Goal: Information Seeking & Learning: Learn about a topic

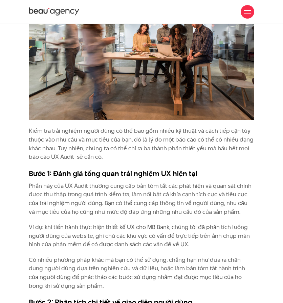
scroll to position [1353, 0]
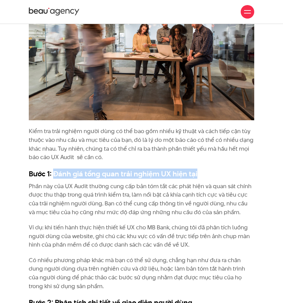
drag, startPoint x: 55, startPoint y: 157, endPoint x: 201, endPoint y: 156, distance: 145.8
click at [201, 169] on h3 "Bước 1: Đánh giá tổng quan trải nghiệm UX hiện tại" at bounding box center [141, 174] width 225 height 10
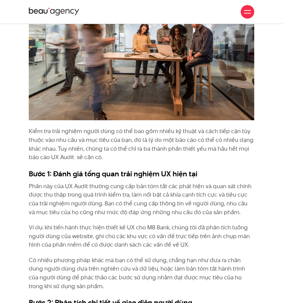
click at [136, 224] on p "Ví dụ: khi tiến hành thực hiện thiết kế UX cho MB Bank, chúng tôi đã phân tích …" at bounding box center [141, 237] width 225 height 26
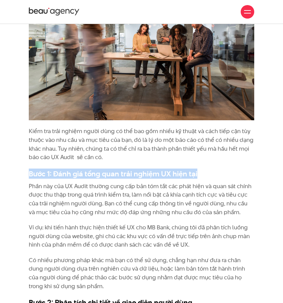
drag, startPoint x: 28, startPoint y: 158, endPoint x: 204, endPoint y: 154, distance: 175.6
click at [204, 154] on div "Đó là lí do ta thích đọc các câu chuyện: Học từ sự thành công của người khác th…" at bounding box center [141, 51] width 235 height 1794
copy h3 "Bước 1: Đánh giá tổng quan trải nghiệm UX hiện tại"
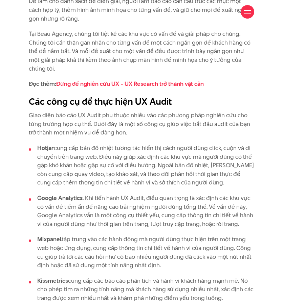
scroll to position [1894, 0]
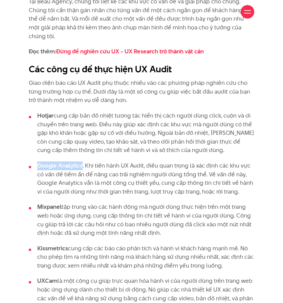
drag, startPoint x: 38, startPoint y: 150, endPoint x: 83, endPoint y: 152, distance: 44.4
click at [83, 162] on li "Google Analytics . Khi tiến hành UX Audit, điều quan trọng là xác định các khu …" at bounding box center [141, 179] width 225 height 34
copy strong "Google Analytics"
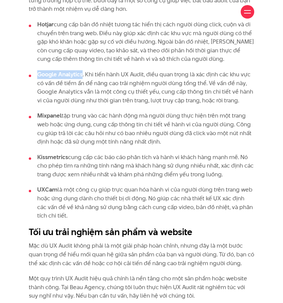
scroll to position [1995, 0]
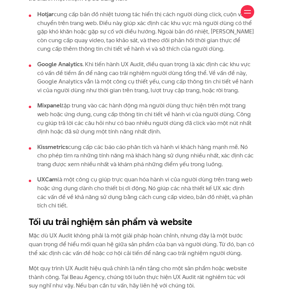
click at [152, 240] on p "Mặc dù UX Audit không phải là một giải pháp hoàn chỉnh, nhưng đây là một bước q…" at bounding box center [141, 245] width 225 height 26
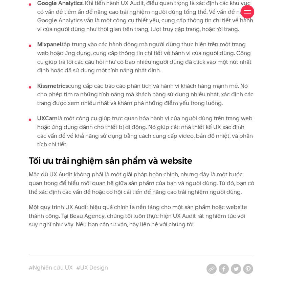
scroll to position [2063, 0]
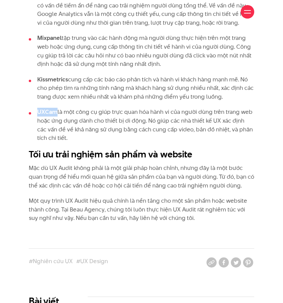
drag, startPoint x: 38, startPoint y: 95, endPoint x: 55, endPoint y: 91, distance: 17.8
click at [55, 91] on ul "Hotjar cung cấp bản đồ nhiệt tương tác hiển thị cách người dùng click, cuộn và …" at bounding box center [141, 43] width 225 height 200
copy strong "UXCam"
